Goal: Find contact information: Find contact information

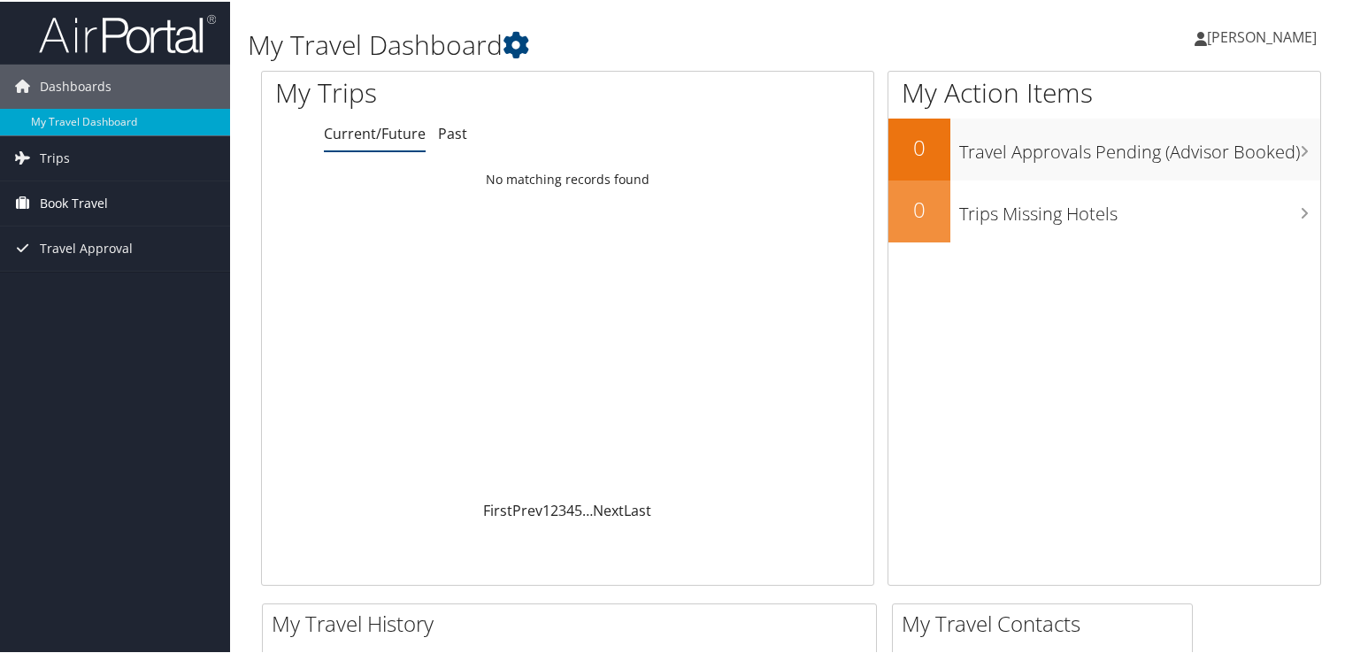
click at [58, 204] on span "Book Travel" at bounding box center [74, 202] width 68 height 44
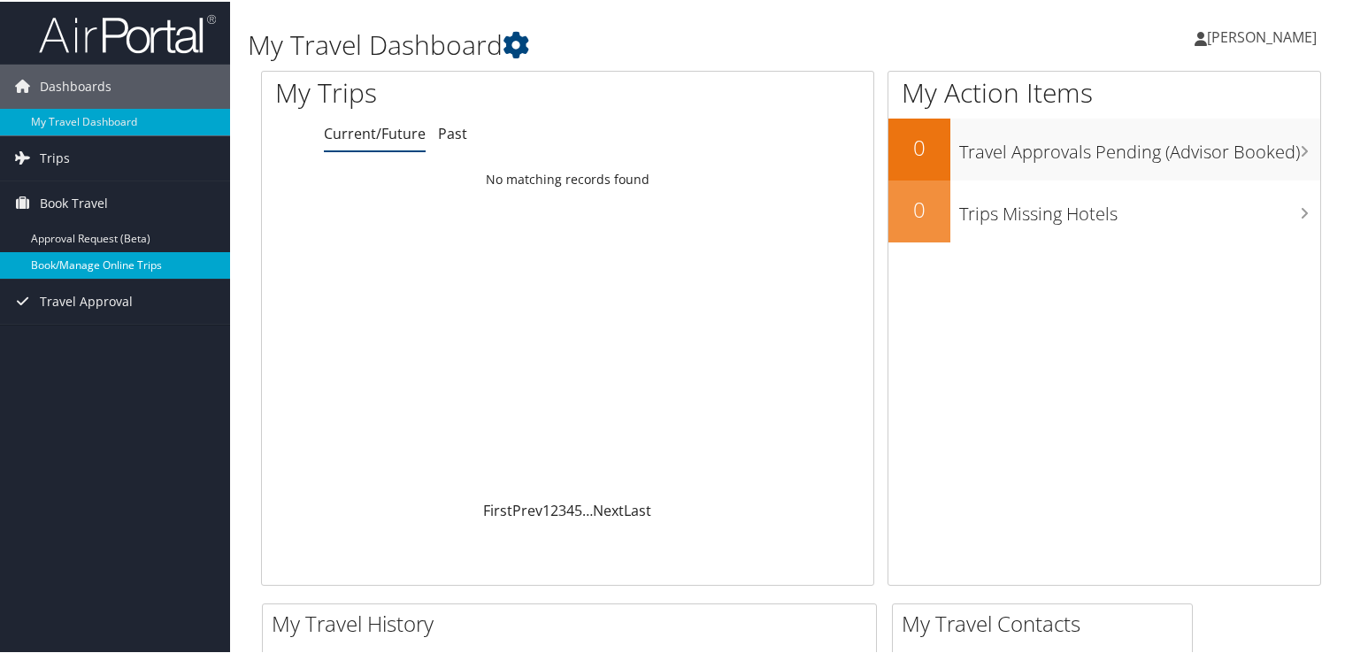
click at [61, 257] on link "Book/Manage Online Trips" at bounding box center [115, 263] width 230 height 27
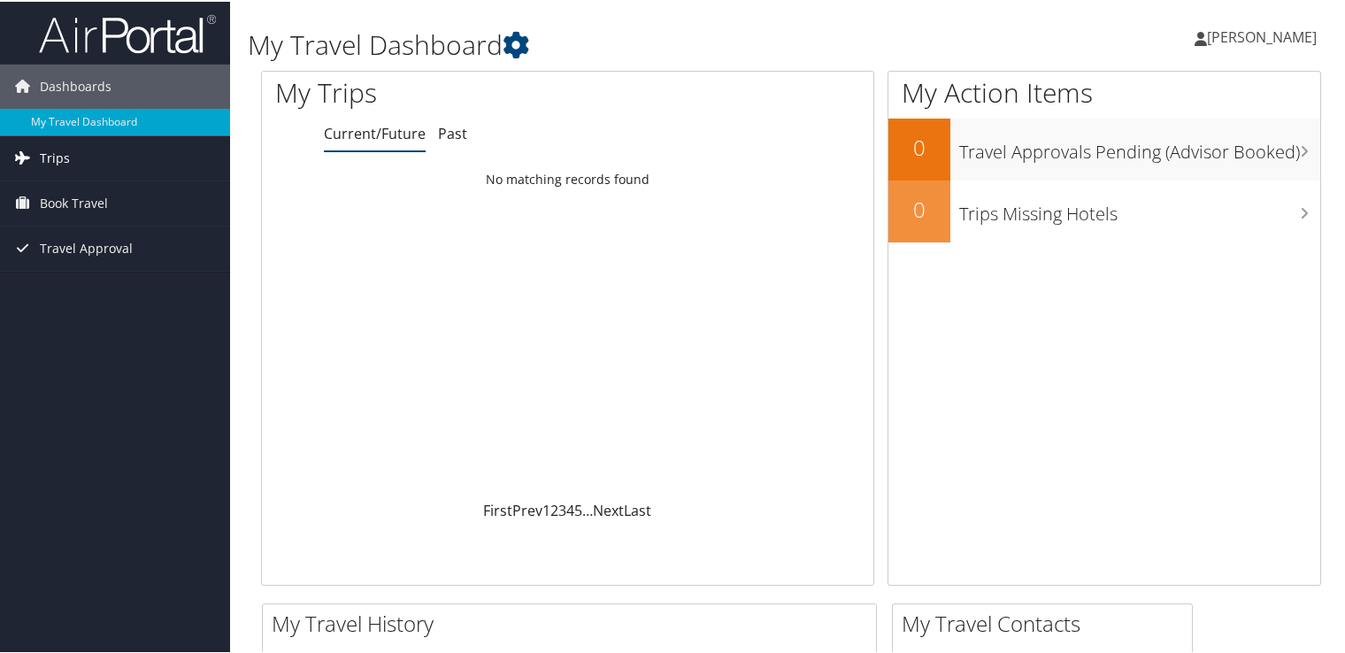
click at [88, 158] on link "Trips" at bounding box center [115, 157] width 230 height 44
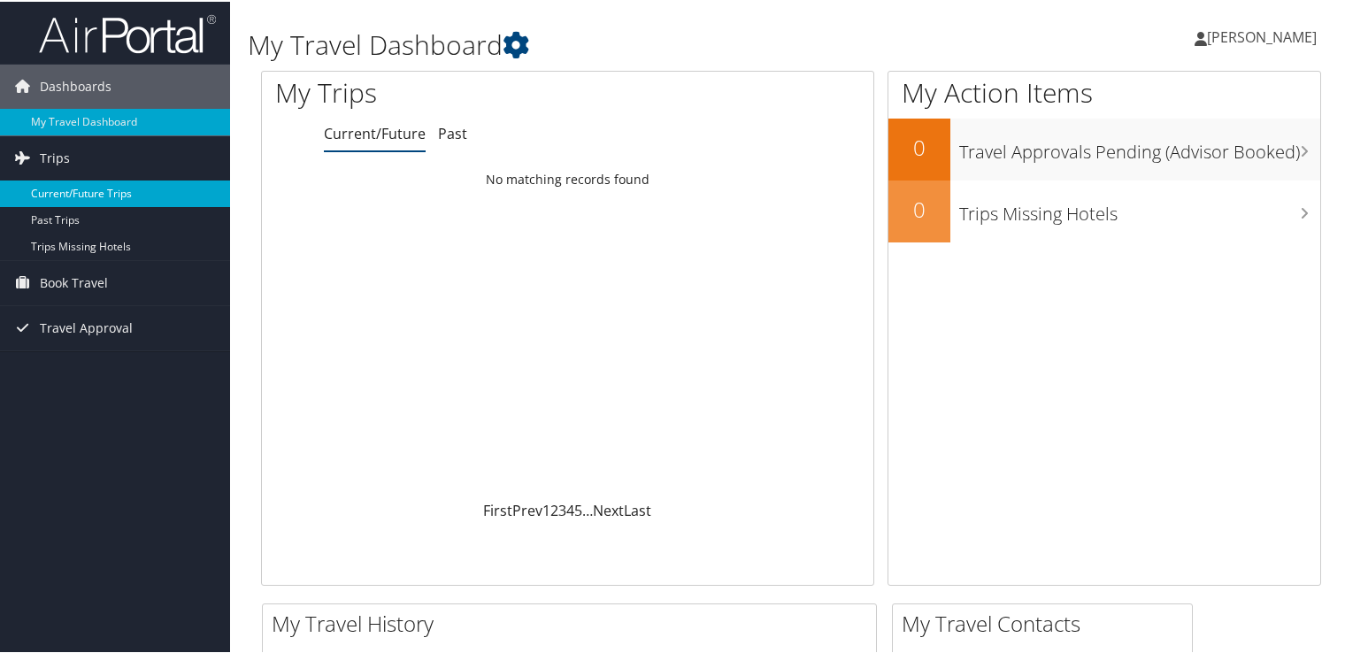
click at [99, 199] on link "Current/Future Trips" at bounding box center [115, 192] width 230 height 27
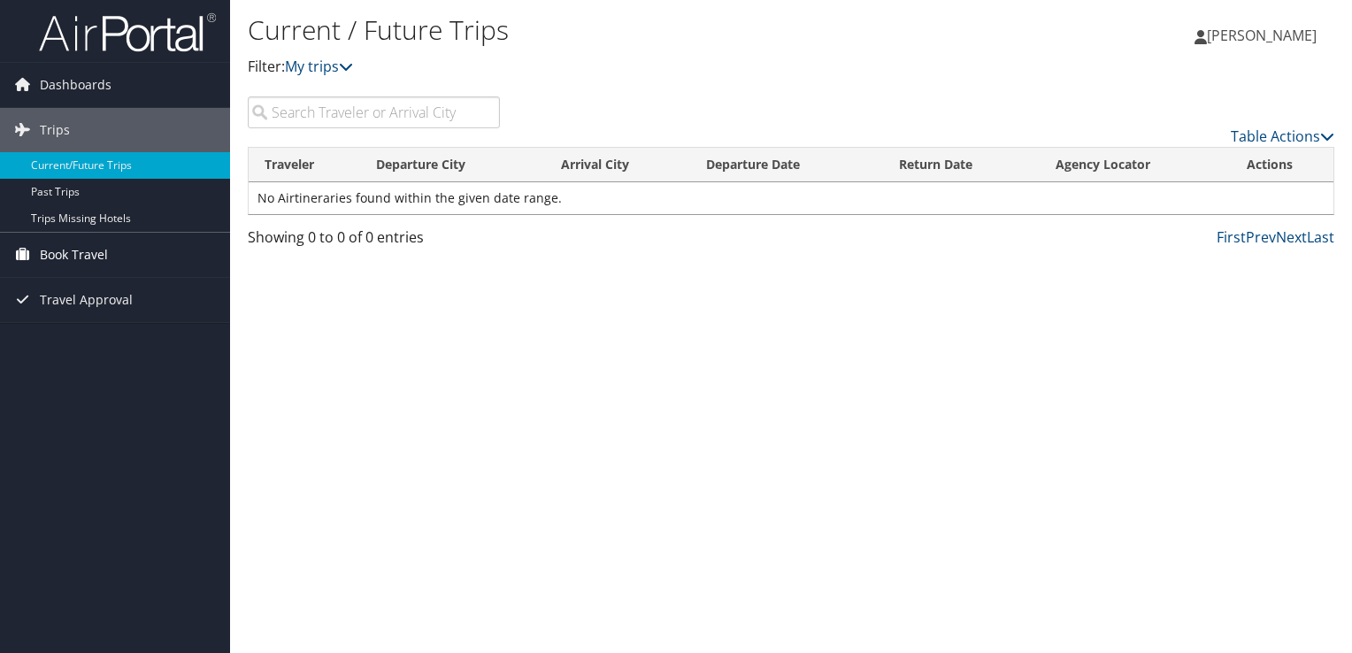
click at [136, 253] on link "Book Travel" at bounding box center [115, 255] width 230 height 44
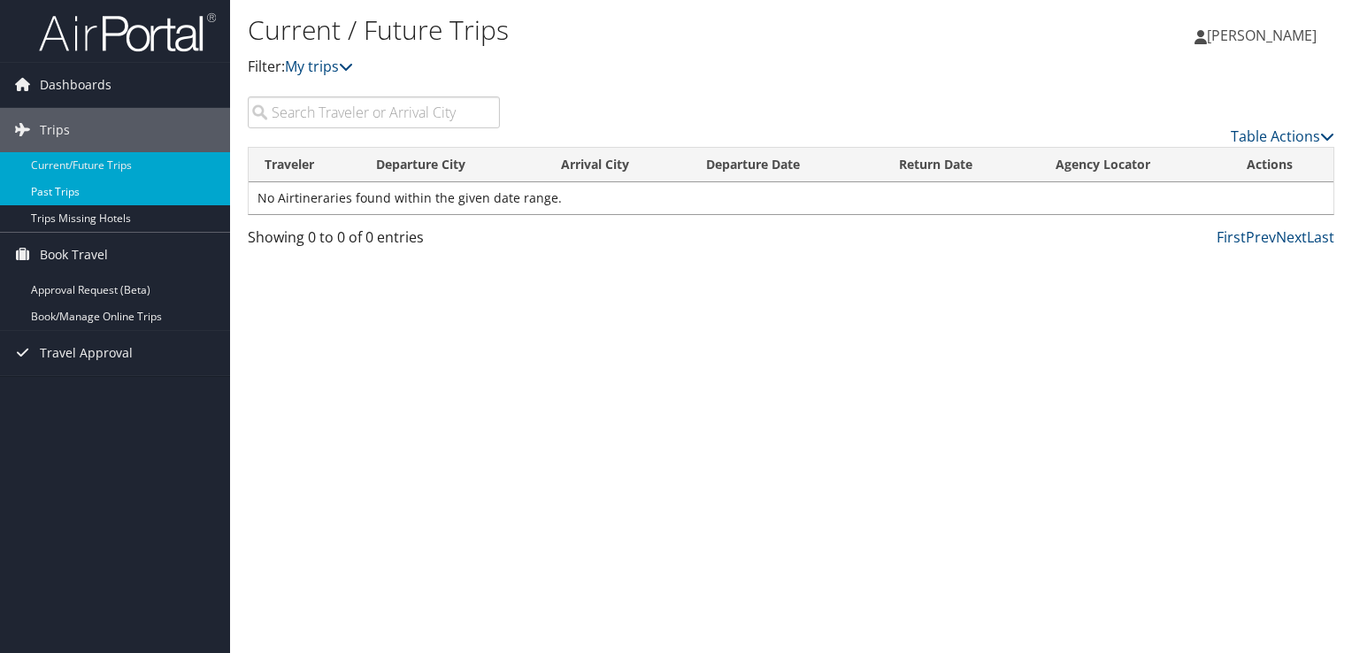
click at [112, 198] on link "Past Trips" at bounding box center [115, 192] width 230 height 27
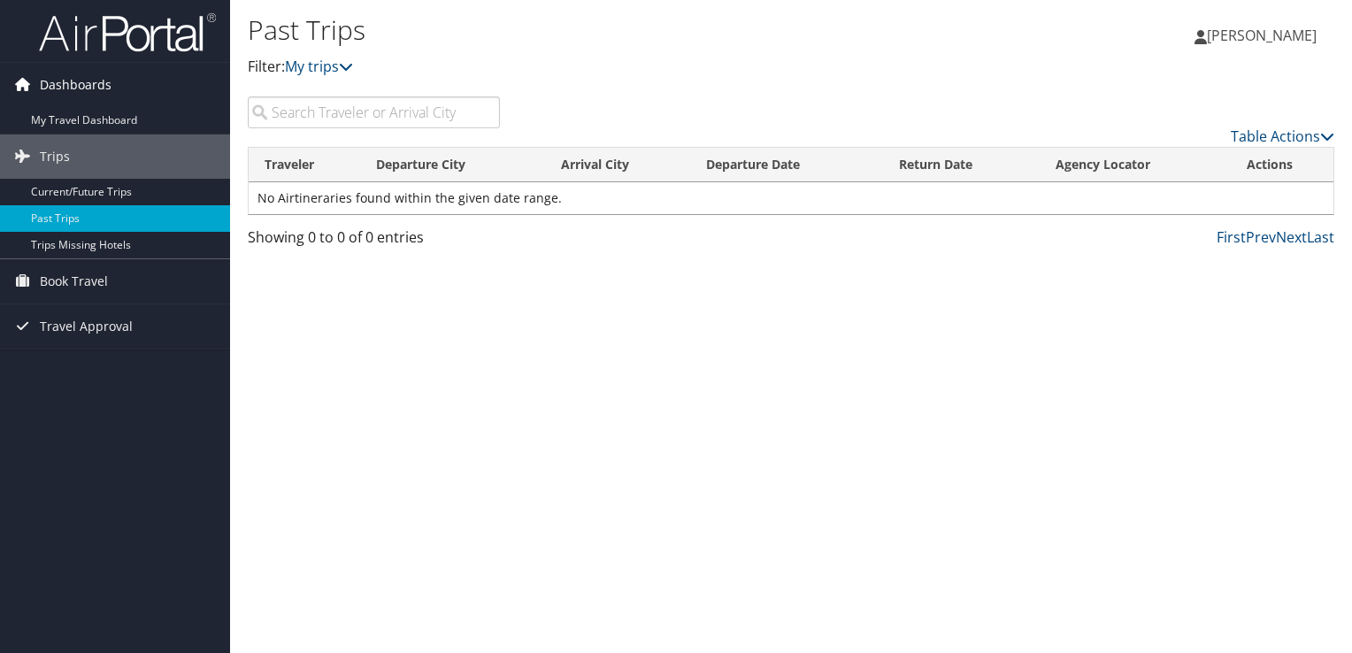
click at [76, 97] on span "Dashboards" at bounding box center [76, 85] width 72 height 44
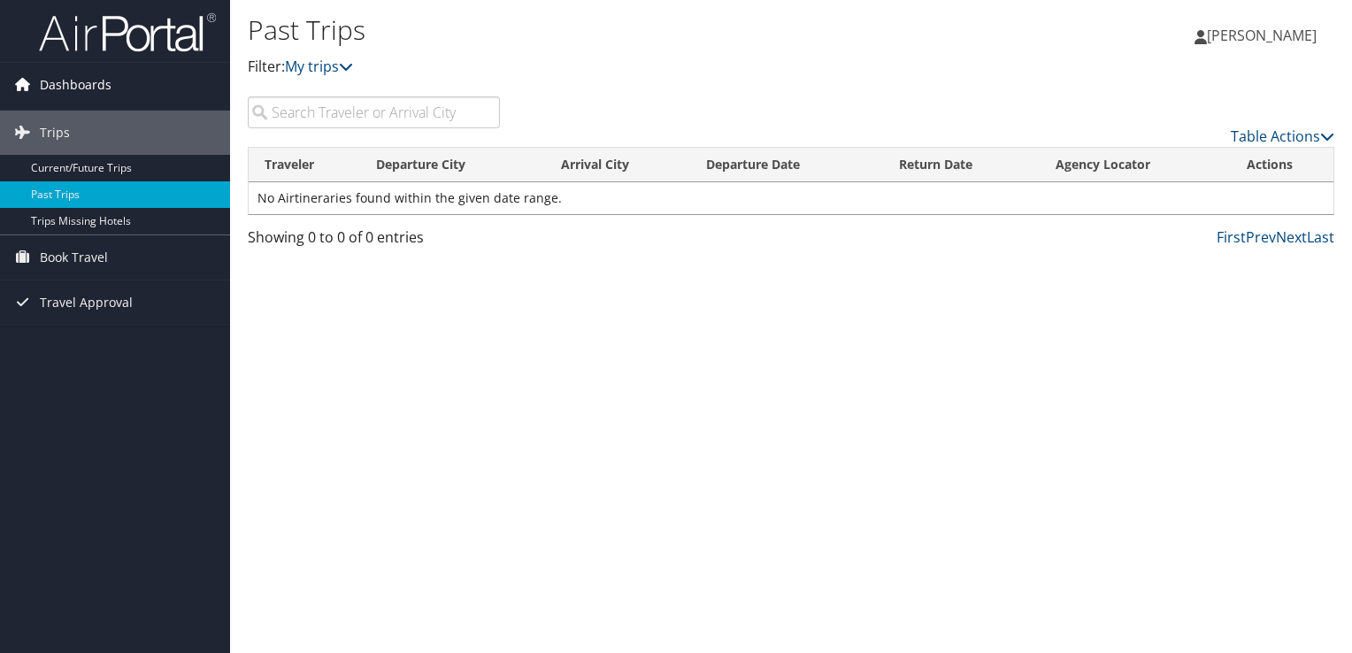
click at [72, 90] on span "Dashboards" at bounding box center [76, 85] width 72 height 44
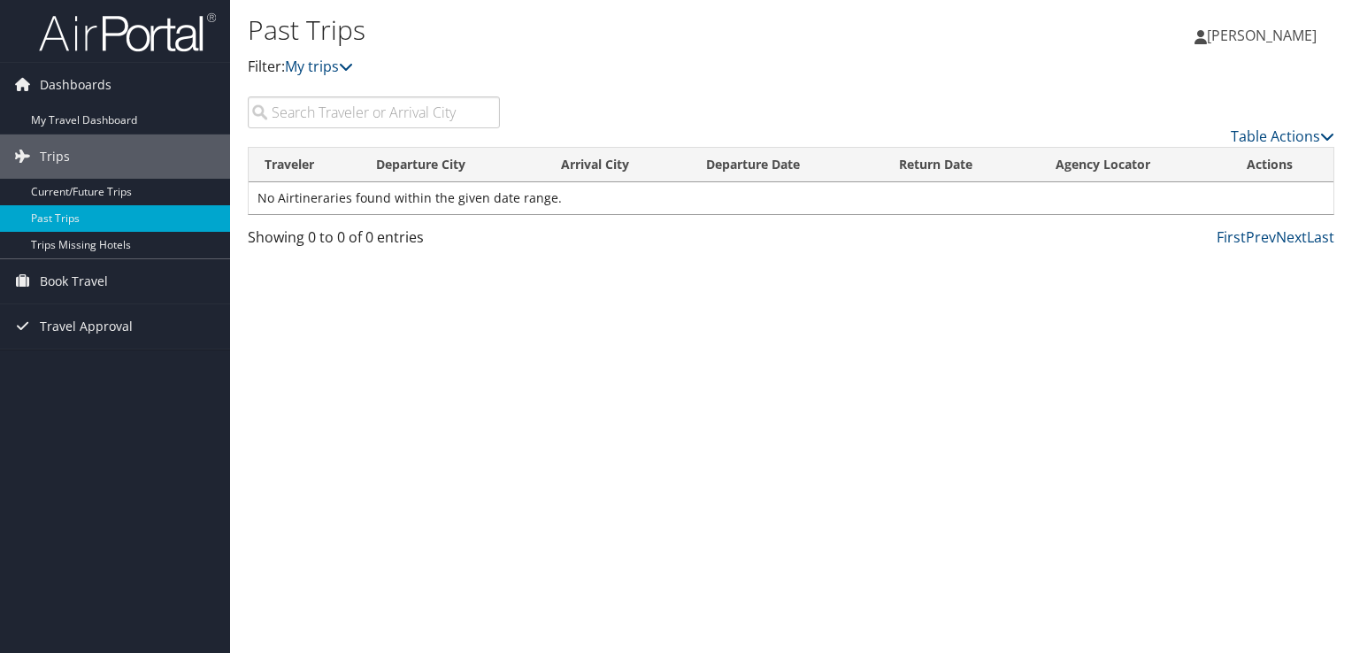
click at [836, 272] on div "Past Trips Filter: My trips Iris Aguilar Iris Aguilar My Settings Travel Agency…" at bounding box center [791, 326] width 1122 height 653
click at [839, 369] on div "Past Trips Filter: My trips Iris Aguilar Iris Aguilar My Settings Travel Agency…" at bounding box center [791, 326] width 1122 height 653
click at [110, 327] on span "Travel Approval" at bounding box center [86, 326] width 93 height 44
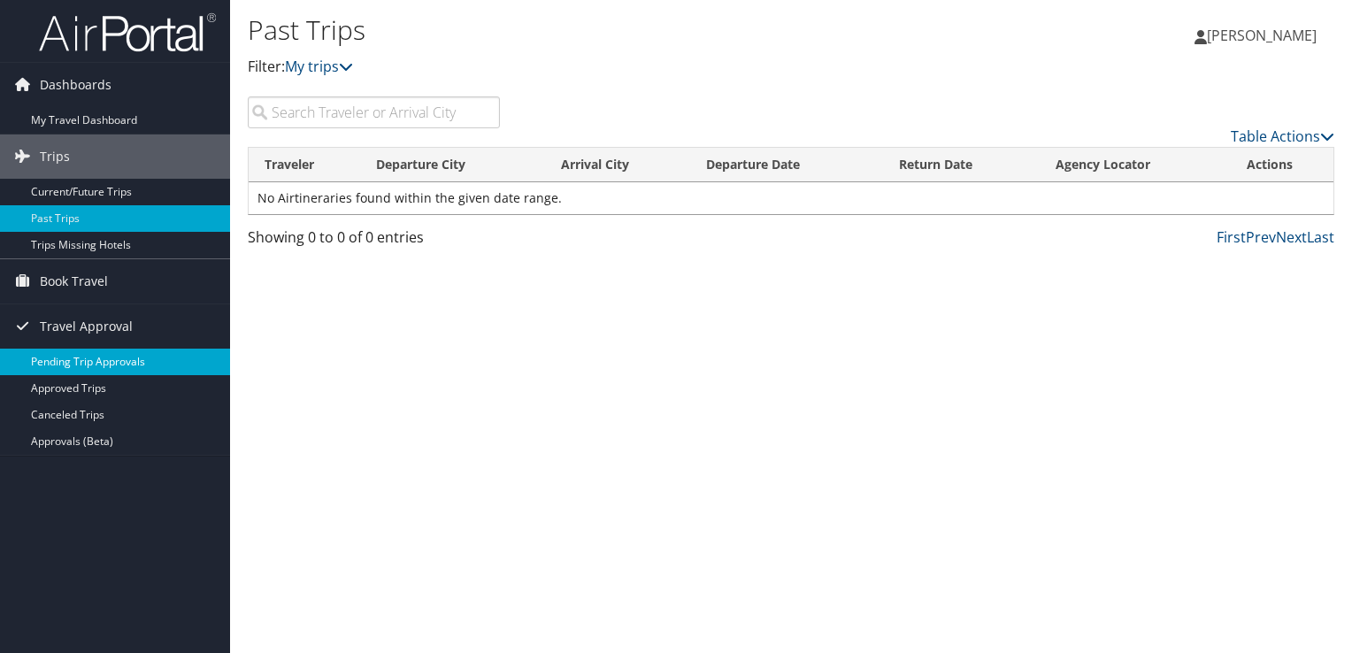
click at [123, 369] on link "Pending Trip Approvals" at bounding box center [115, 362] width 230 height 27
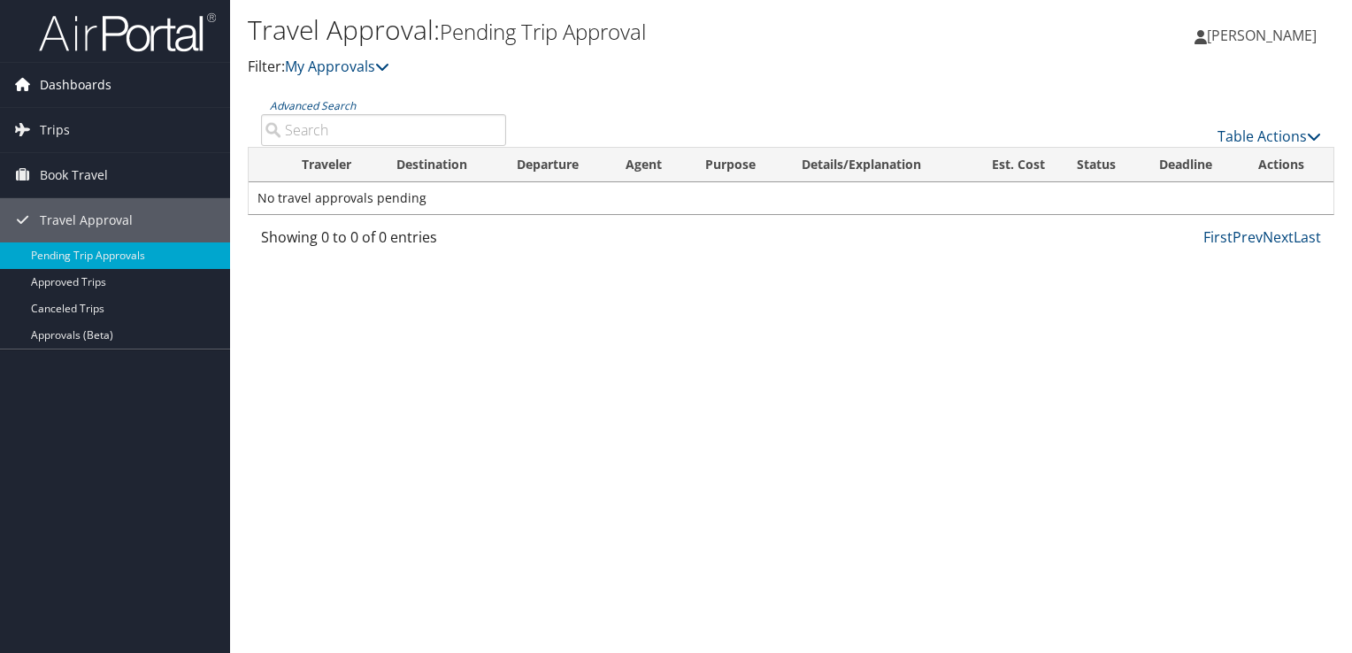
click at [99, 78] on span "Dashboards" at bounding box center [76, 85] width 72 height 44
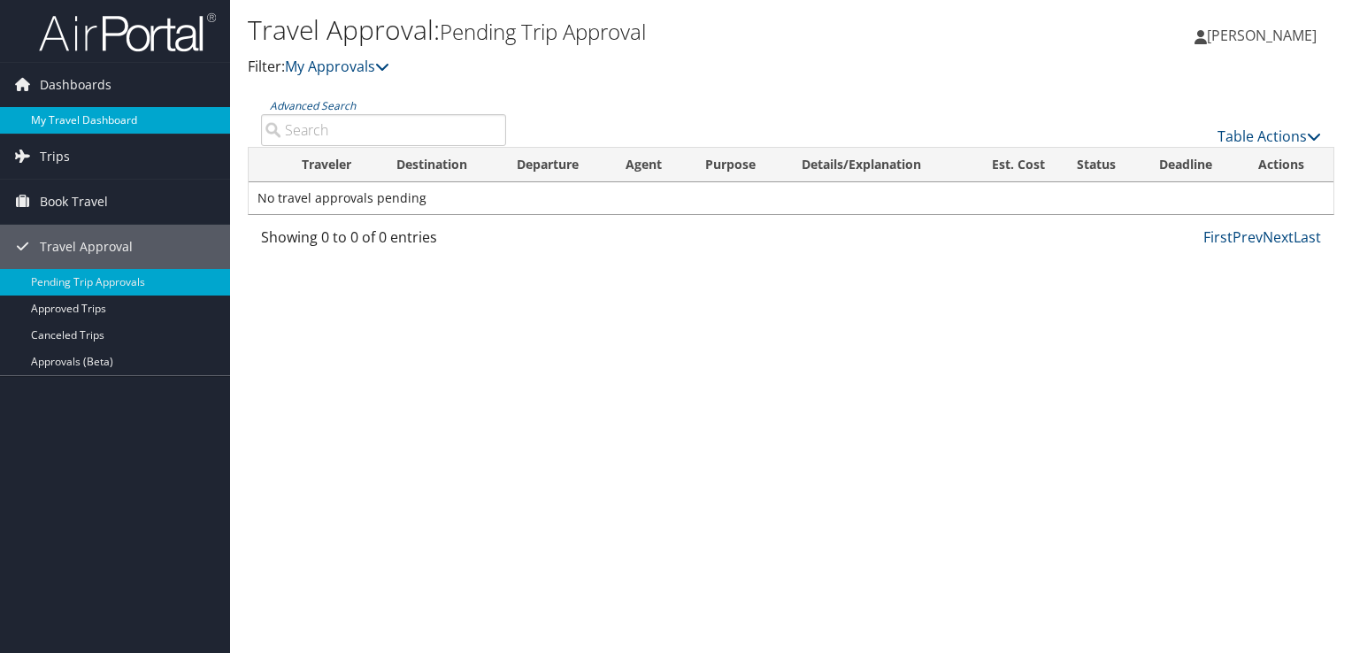
click at [97, 119] on link "My Travel Dashboard" at bounding box center [115, 120] width 230 height 27
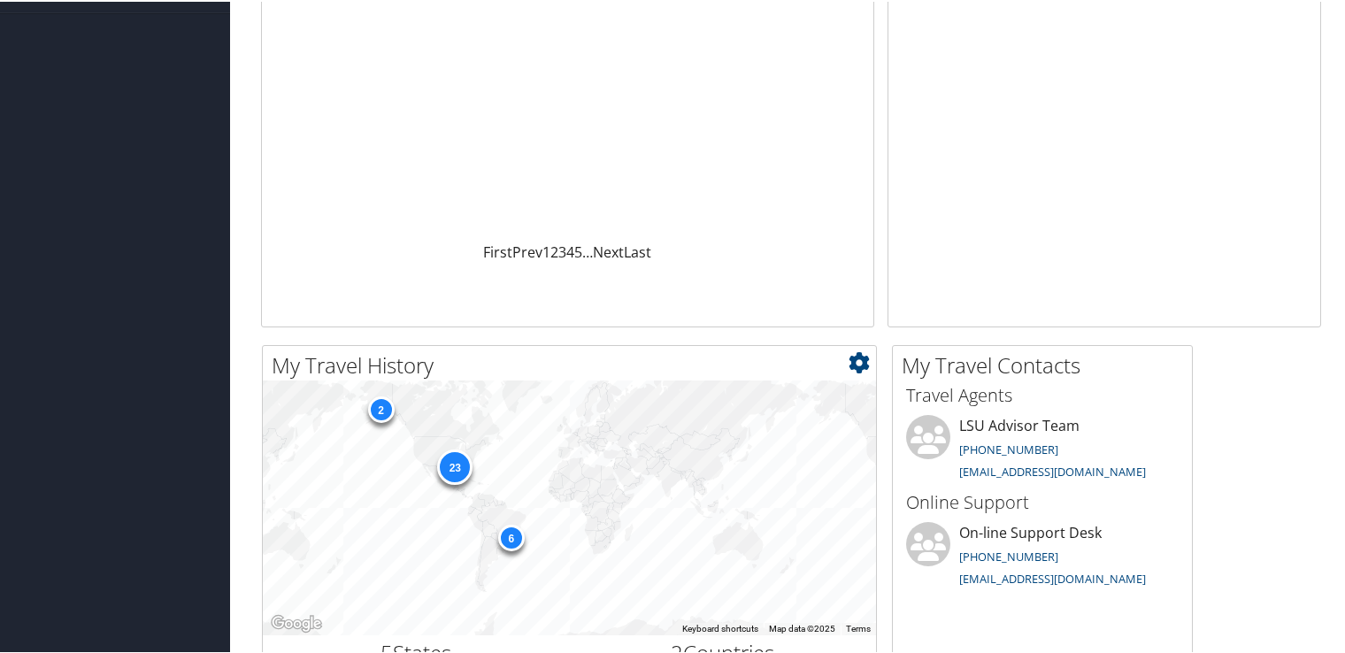
scroll to position [347, 0]
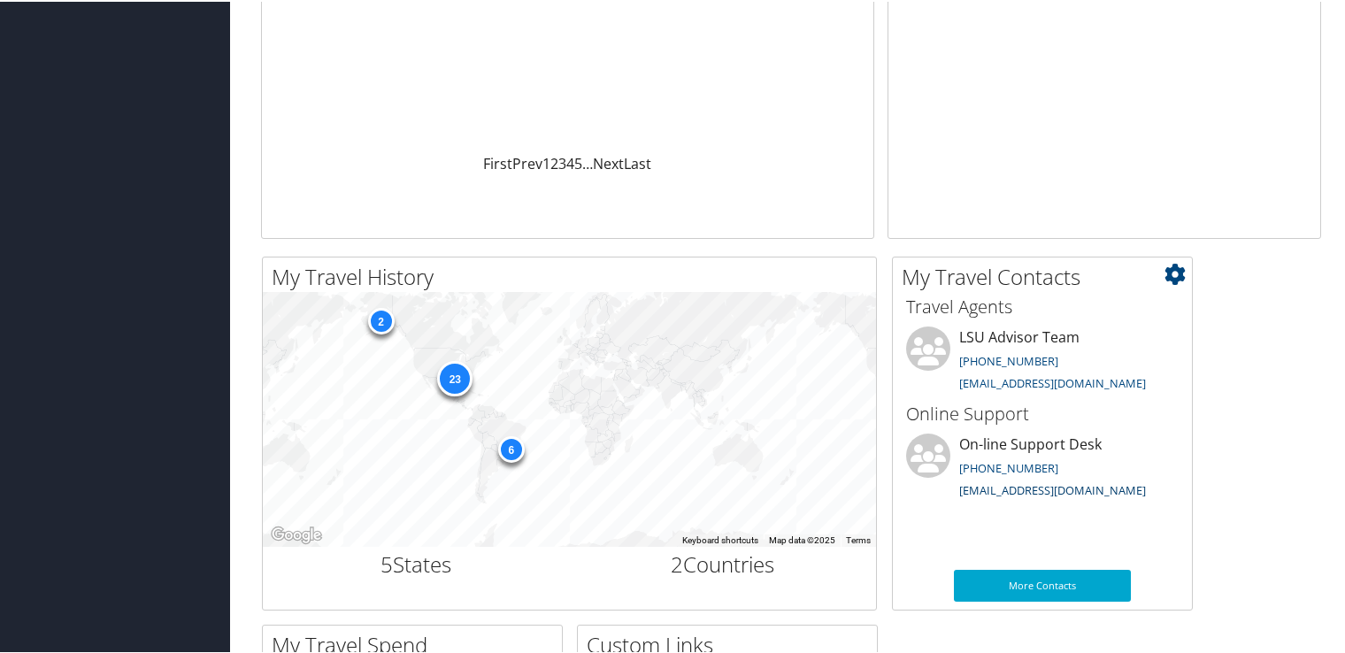
click at [1059, 488] on link "onlinesupport@cbtravel.com" at bounding box center [1052, 489] width 187 height 16
